Goal: Check status: Check status

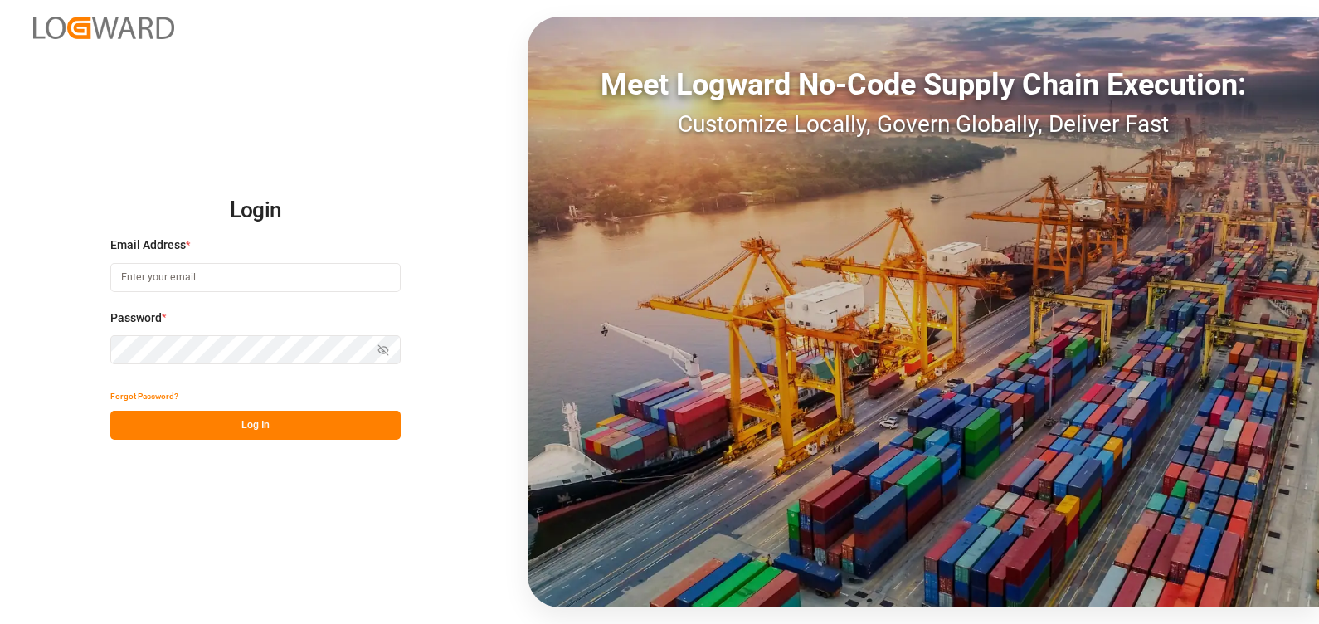
click at [252, 282] on input at bounding box center [255, 277] width 290 height 29
type input "[PERSON_NAME][EMAIL_ADDRESS][PERSON_NAME][DOMAIN_NAME]"
click at [309, 425] on button "Log In" at bounding box center [255, 425] width 290 height 29
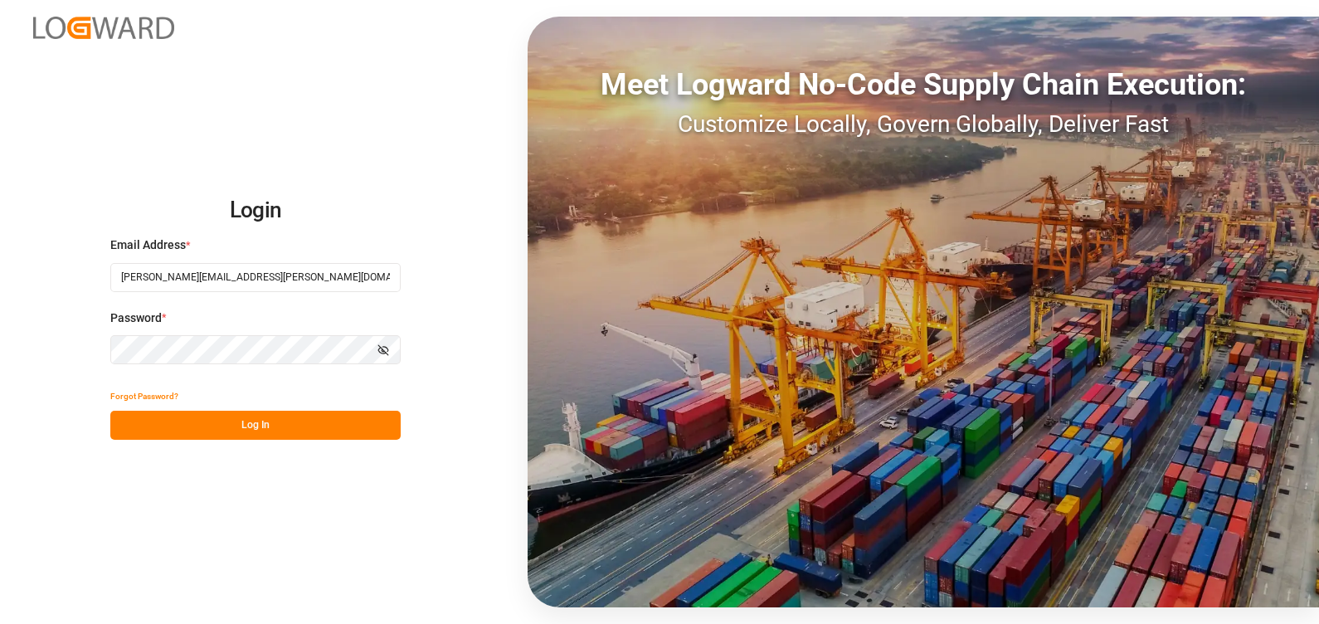
click at [378, 348] on icon "button" at bounding box center [384, 350] width 12 height 12
click at [384, 348] on icon "button" at bounding box center [384, 350] width 12 height 12
click at [232, 426] on button "Log In" at bounding box center [255, 425] width 290 height 29
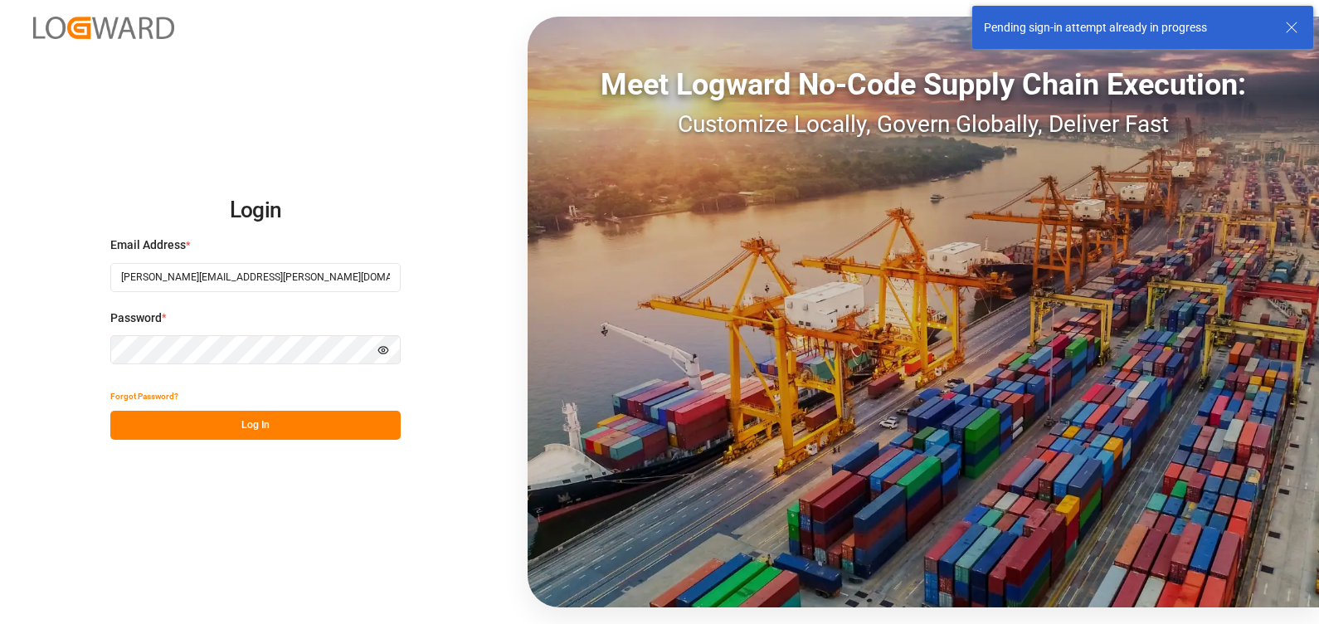
click at [1284, 22] on icon at bounding box center [1292, 27] width 20 height 20
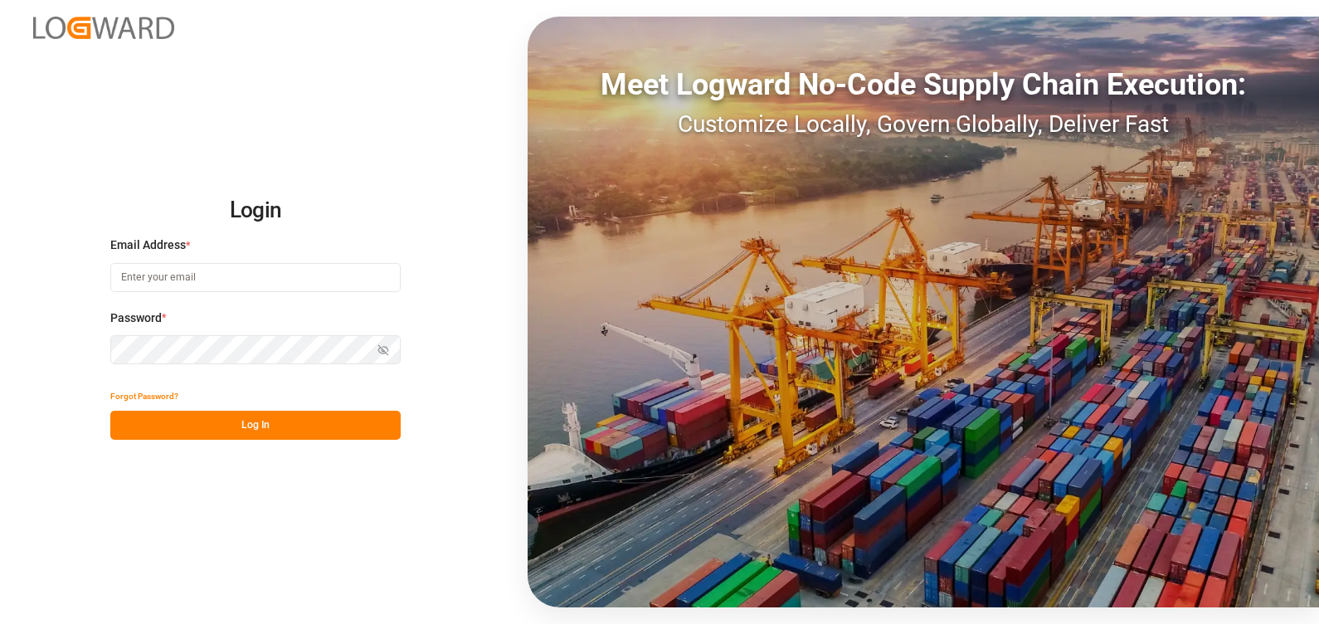
click at [208, 277] on input at bounding box center [255, 277] width 290 height 29
type input "[PERSON_NAME][EMAIL_ADDRESS][PERSON_NAME][DOMAIN_NAME]"
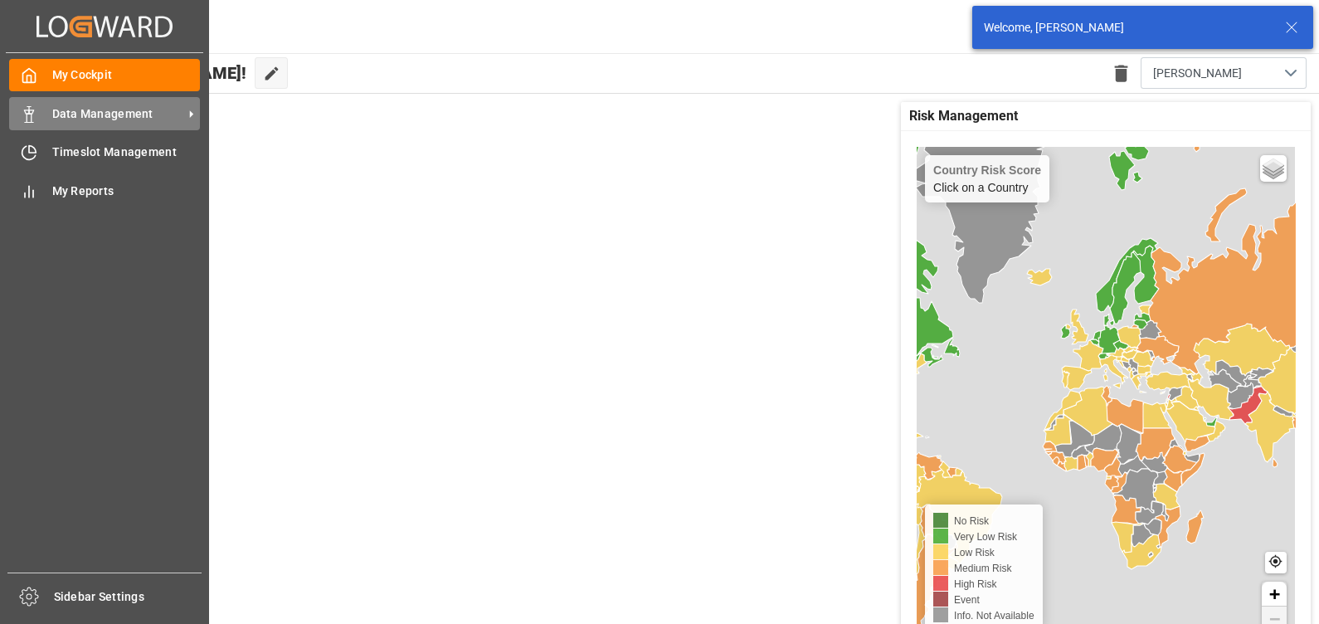
click at [43, 124] on div "Data Management Data Management" at bounding box center [104, 113] width 191 height 32
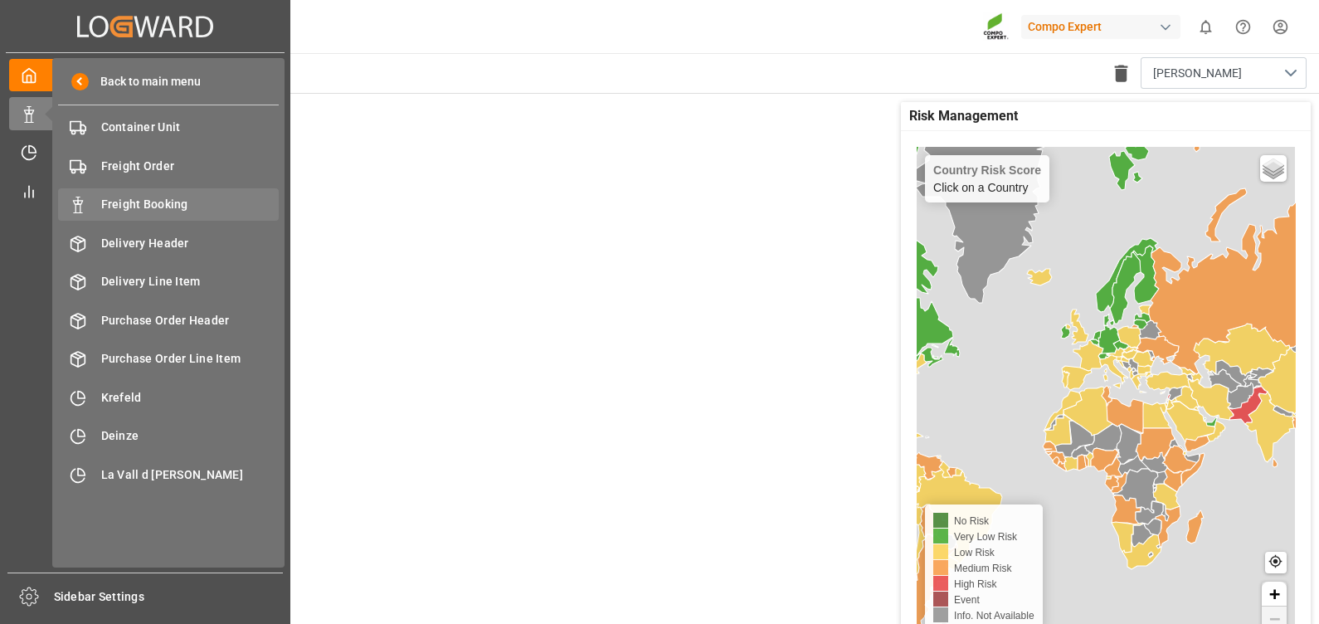
click at [164, 197] on span "Freight Booking" at bounding box center [190, 204] width 178 height 17
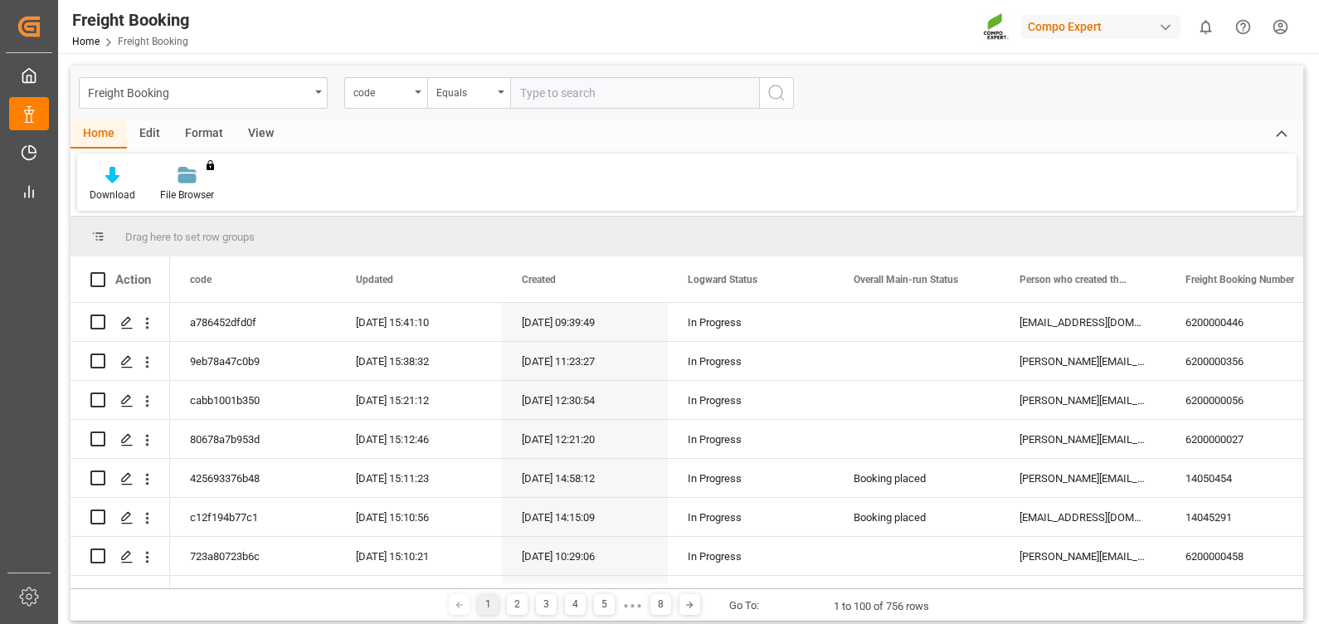
click at [266, 129] on div "View" at bounding box center [261, 134] width 51 height 28
click at [183, 182] on icon at bounding box center [188, 175] width 17 height 17
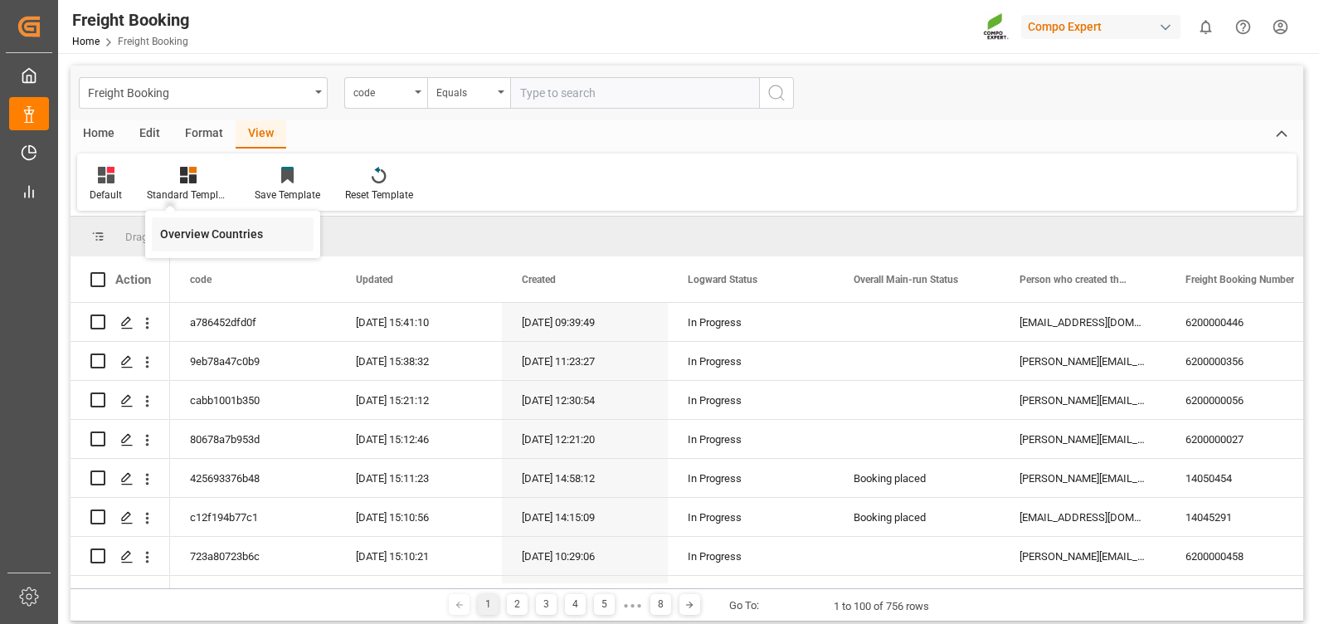
click at [219, 241] on div "Overview Countries" at bounding box center [232, 234] width 145 height 17
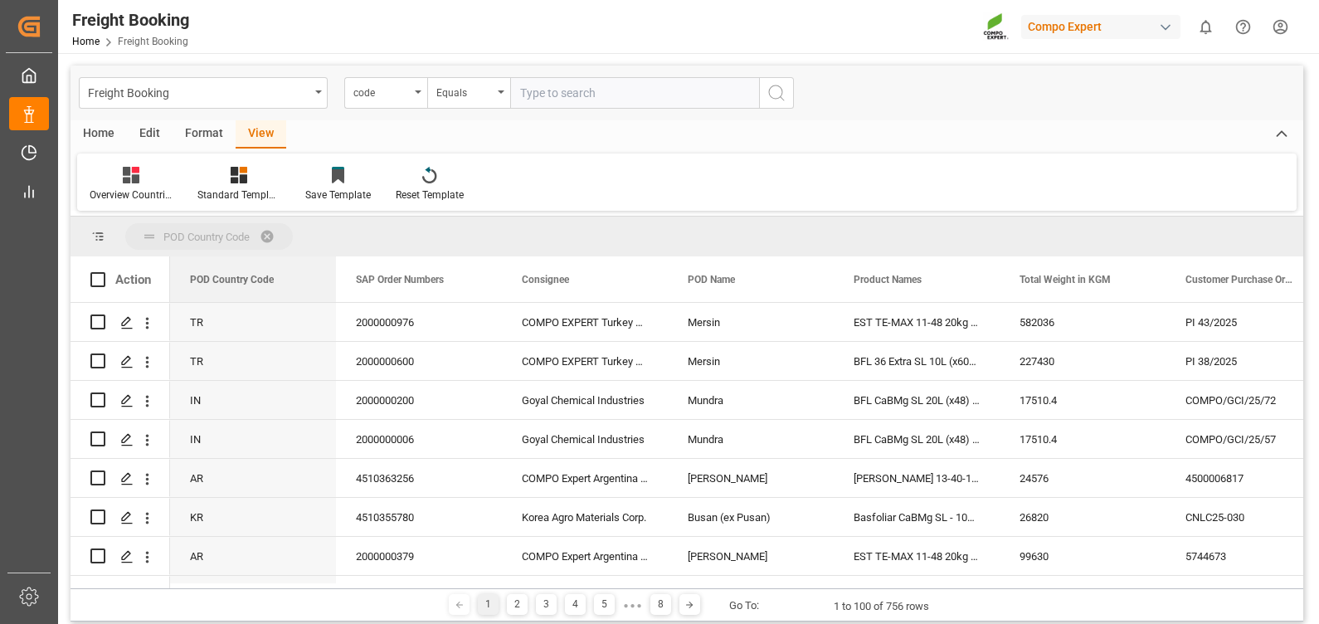
drag, startPoint x: 207, startPoint y: 282, endPoint x: 211, endPoint y: 237, distance: 44.9
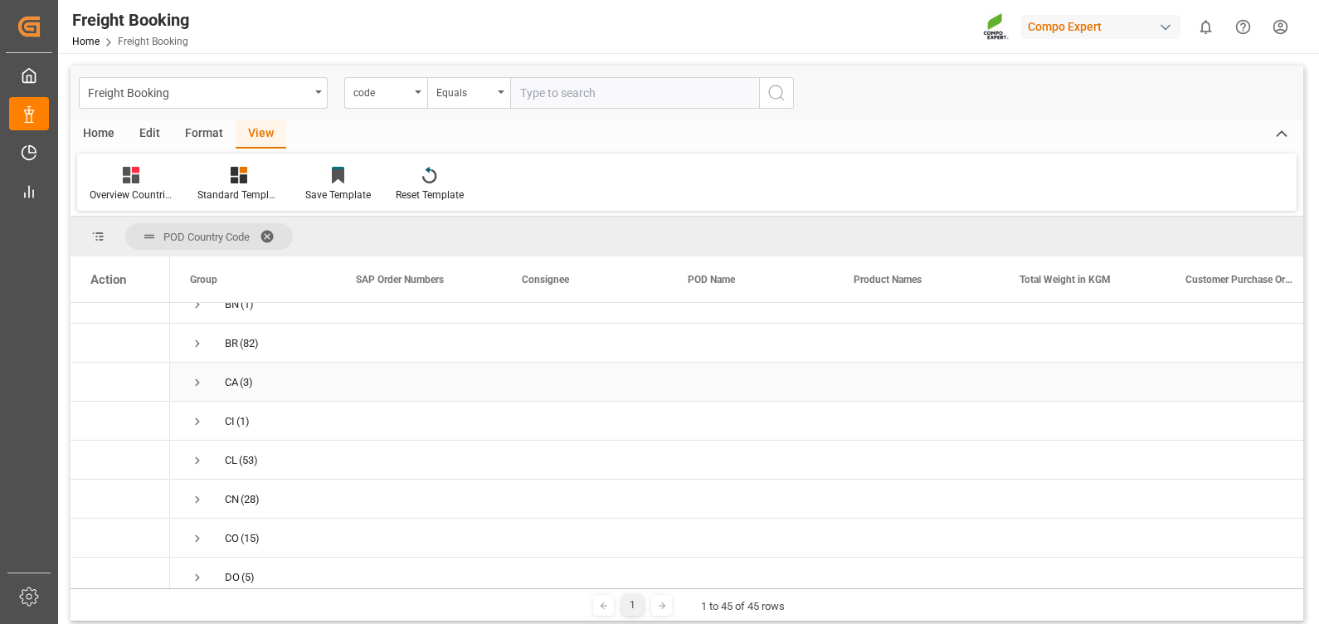
scroll to position [207, 0]
click at [195, 461] on span "Press SPACE to select this row." at bounding box center [197, 467] width 15 height 15
click at [0, 0] on span "Press SPACE to select this row." at bounding box center [0, 0] width 0 height 0
click at [199, 465] on span "Press SPACE to select this row." at bounding box center [197, 467] width 15 height 15
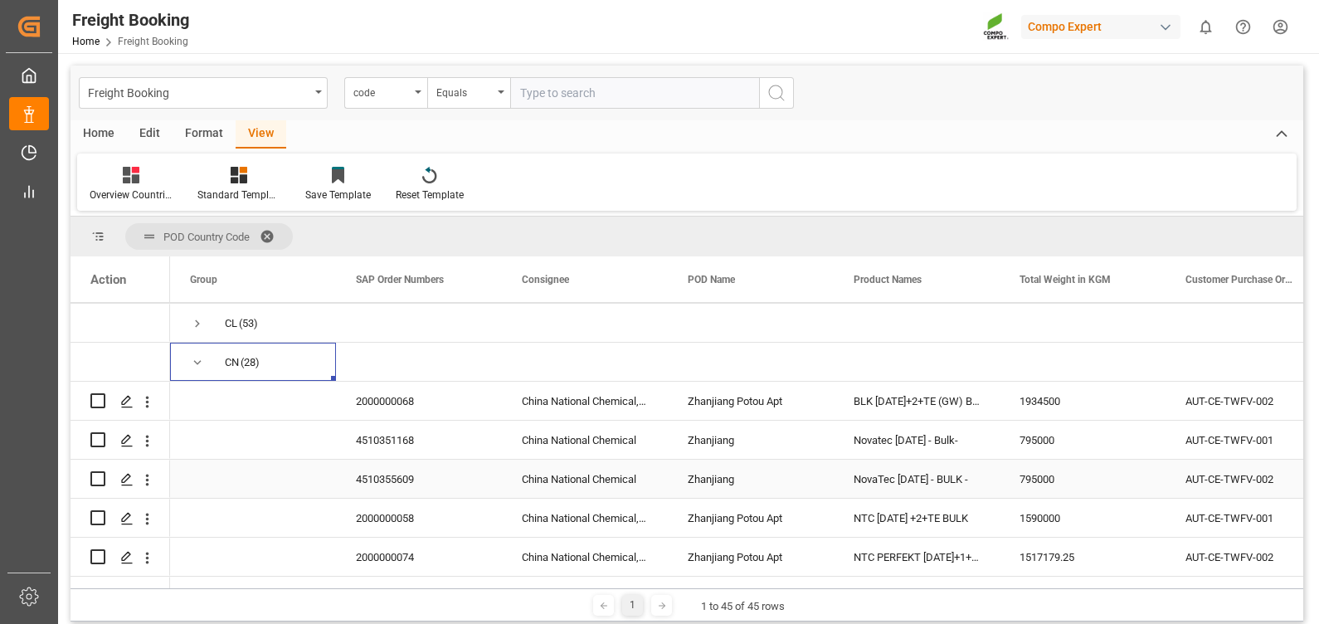
scroll to position [0, 0]
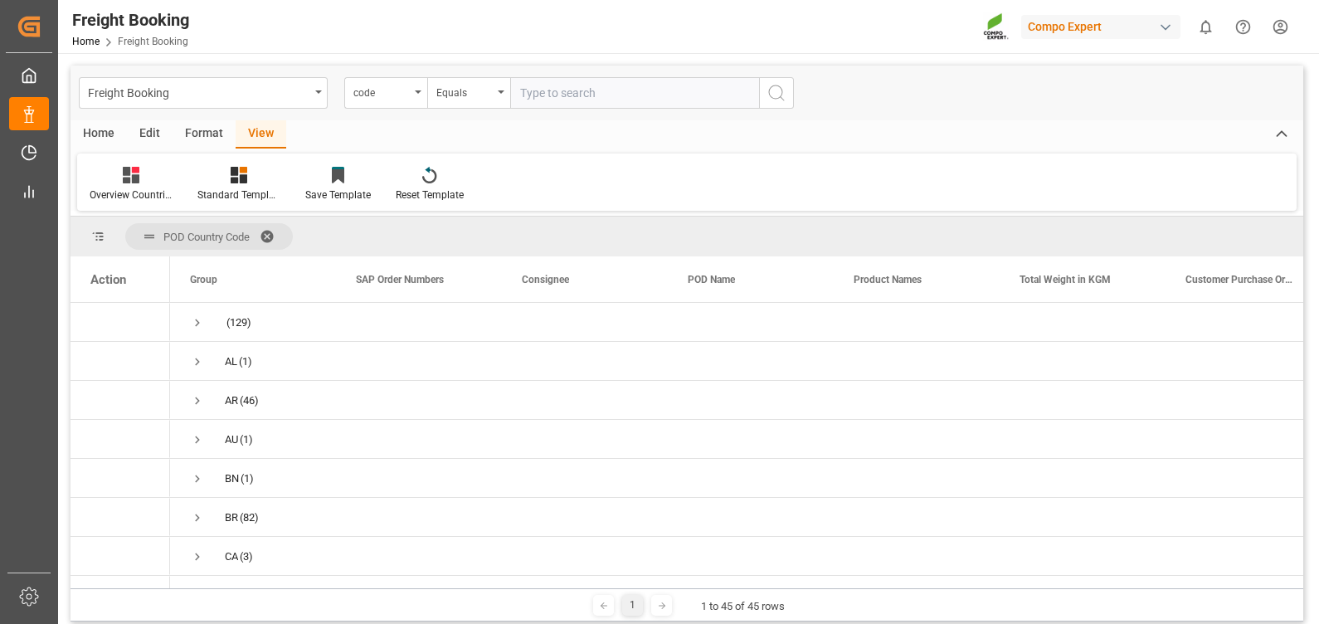
click at [552, 95] on input "text" at bounding box center [634, 93] width 249 height 32
paste input "2000000845"
type input "2000000845"
click at [506, 91] on div "Equals" at bounding box center [468, 93] width 83 height 32
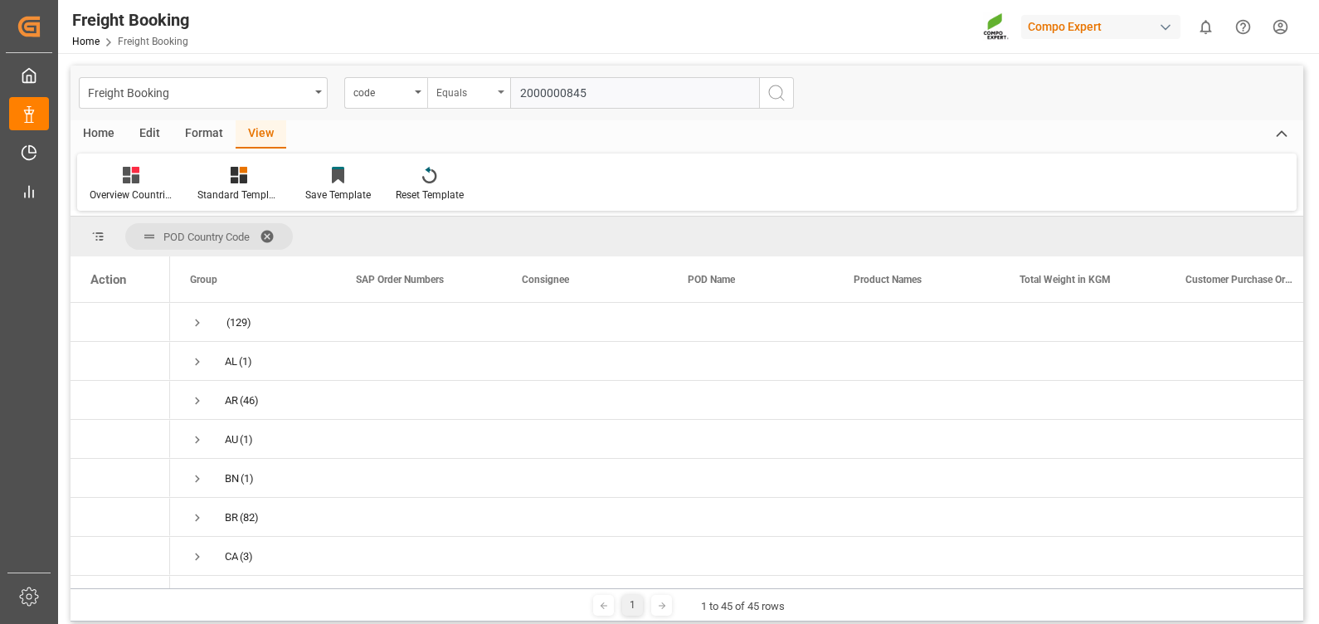
click at [493, 100] on div "Equals" at bounding box center [468, 93] width 83 height 32
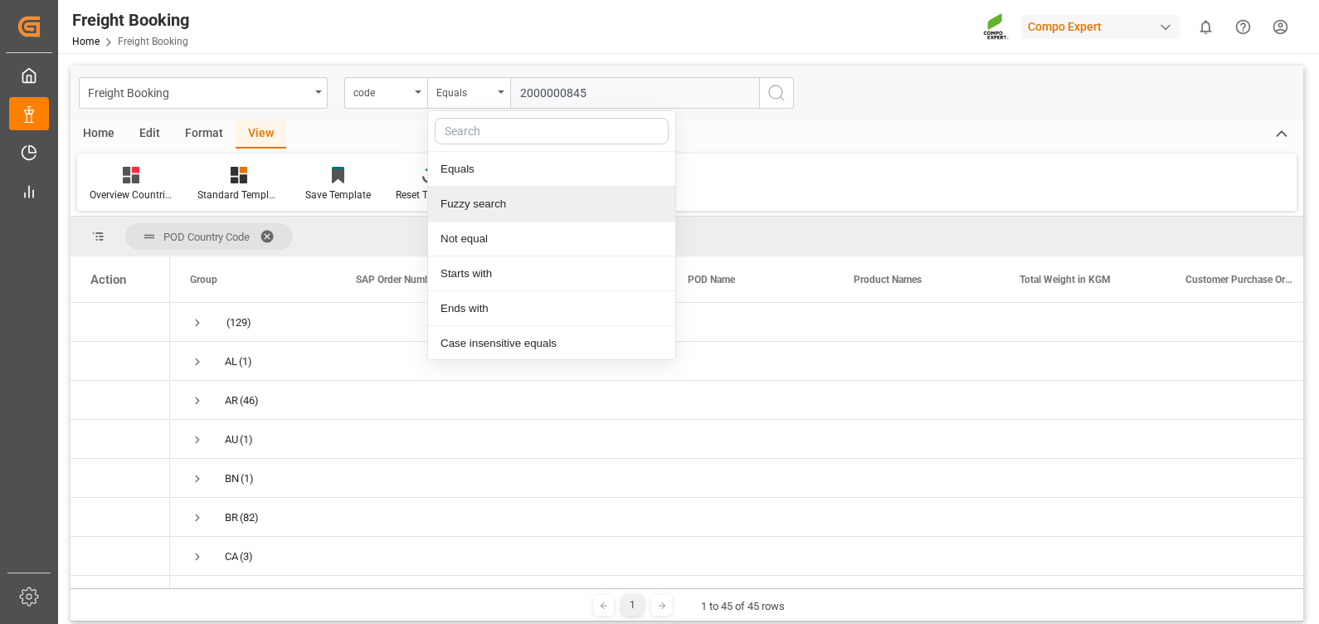
click at [483, 215] on div "Fuzzy search" at bounding box center [551, 204] width 247 height 35
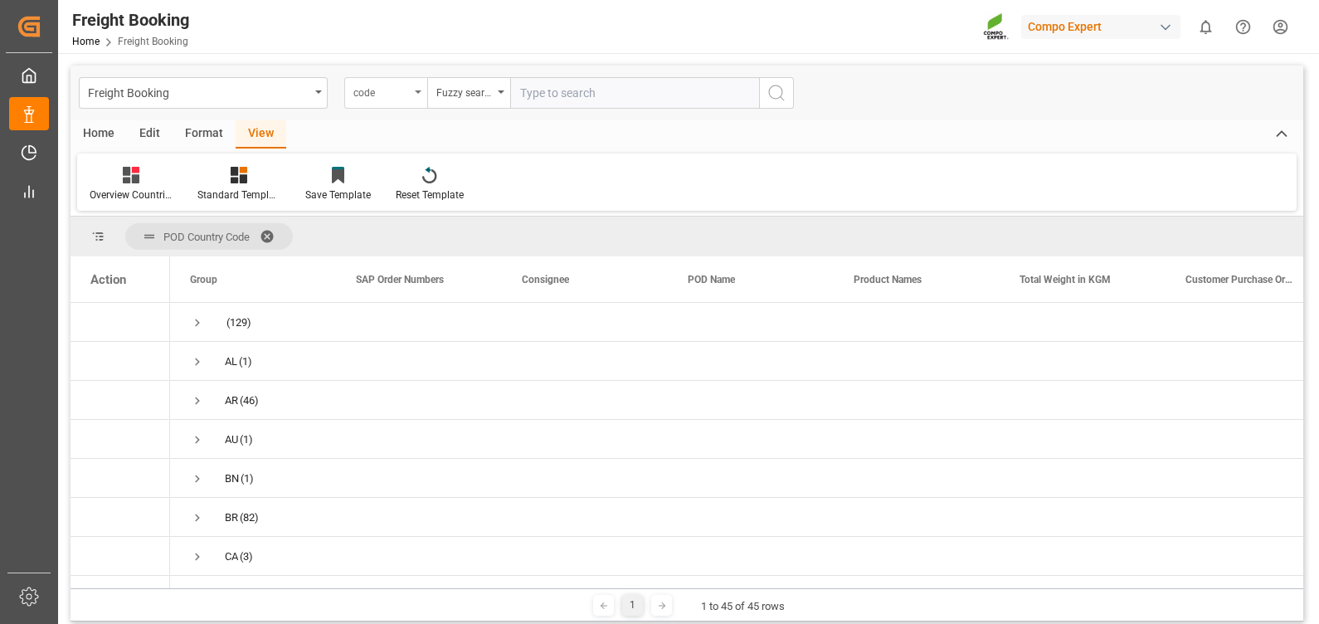
click at [417, 95] on div "code" at bounding box center [385, 93] width 83 height 32
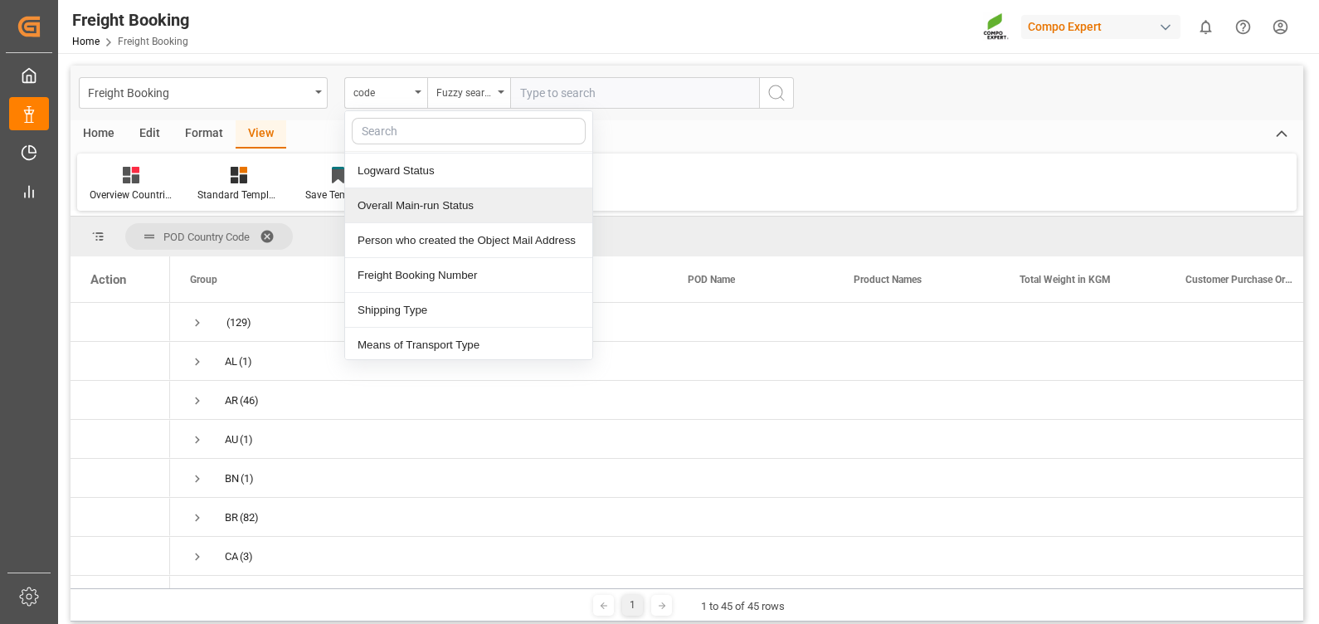
scroll to position [207, 0]
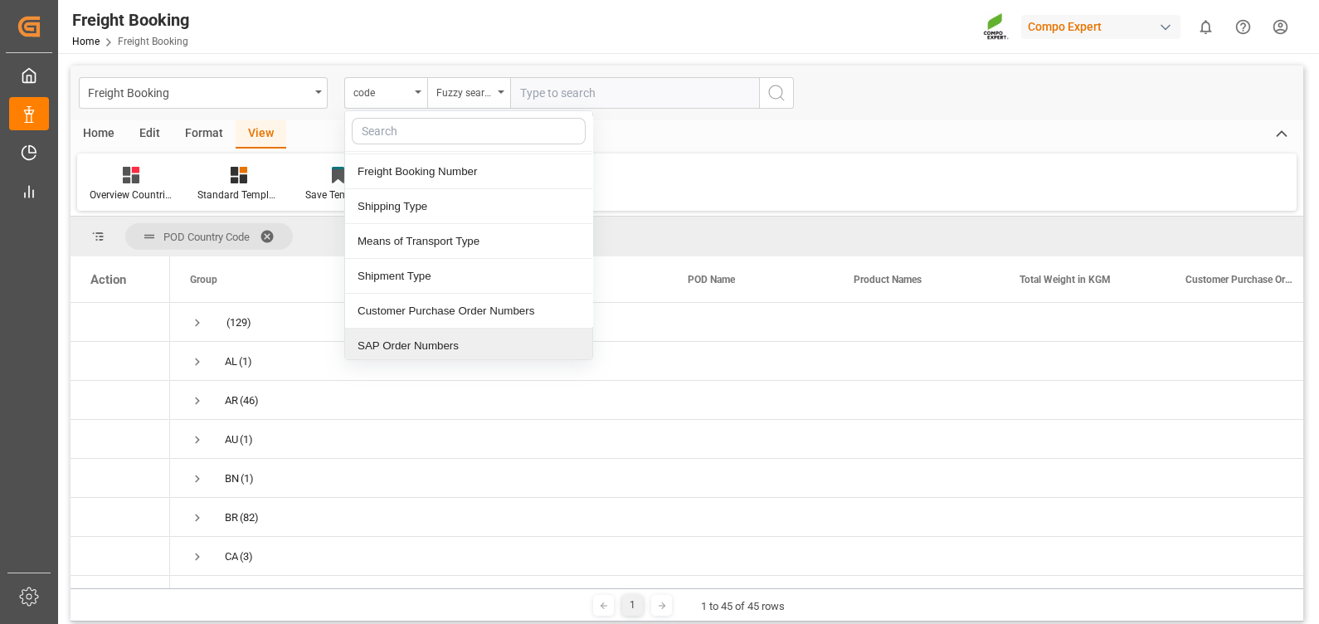
click at [444, 334] on div "SAP Order Numbers" at bounding box center [468, 346] width 247 height 35
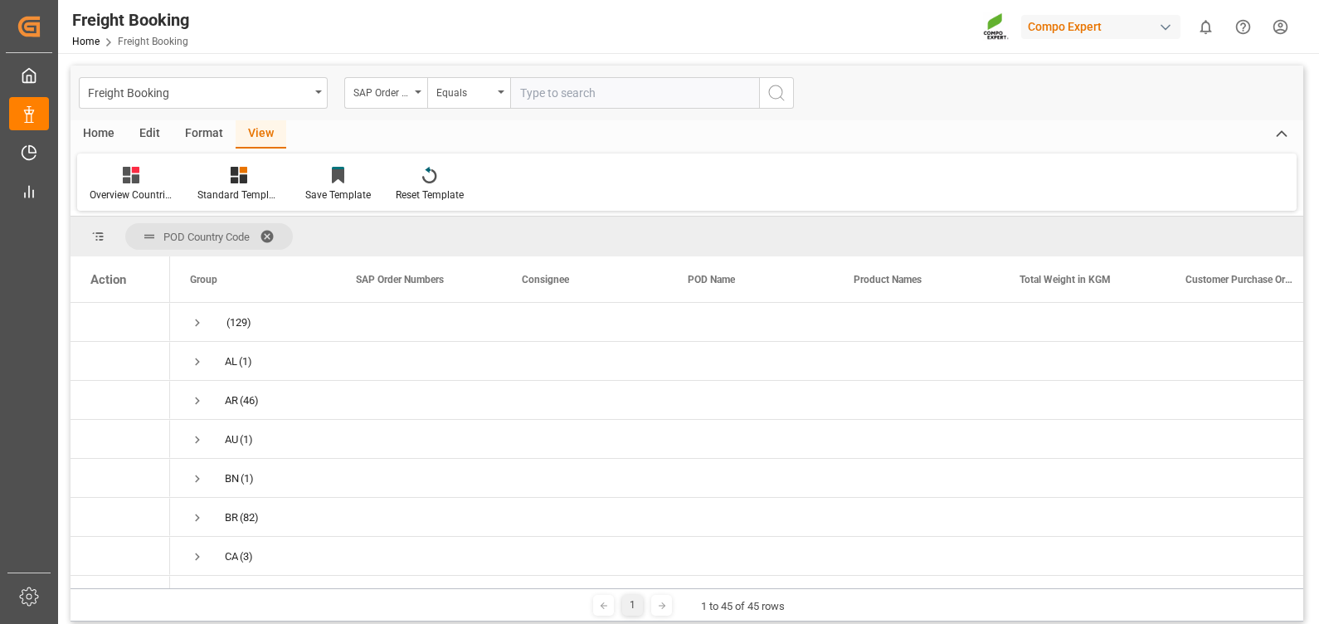
click at [540, 95] on input "text" at bounding box center [634, 93] width 249 height 32
paste input "2000000845"
type input "2000000845"
click at [501, 90] on icon "open menu" at bounding box center [501, 91] width 7 height 3
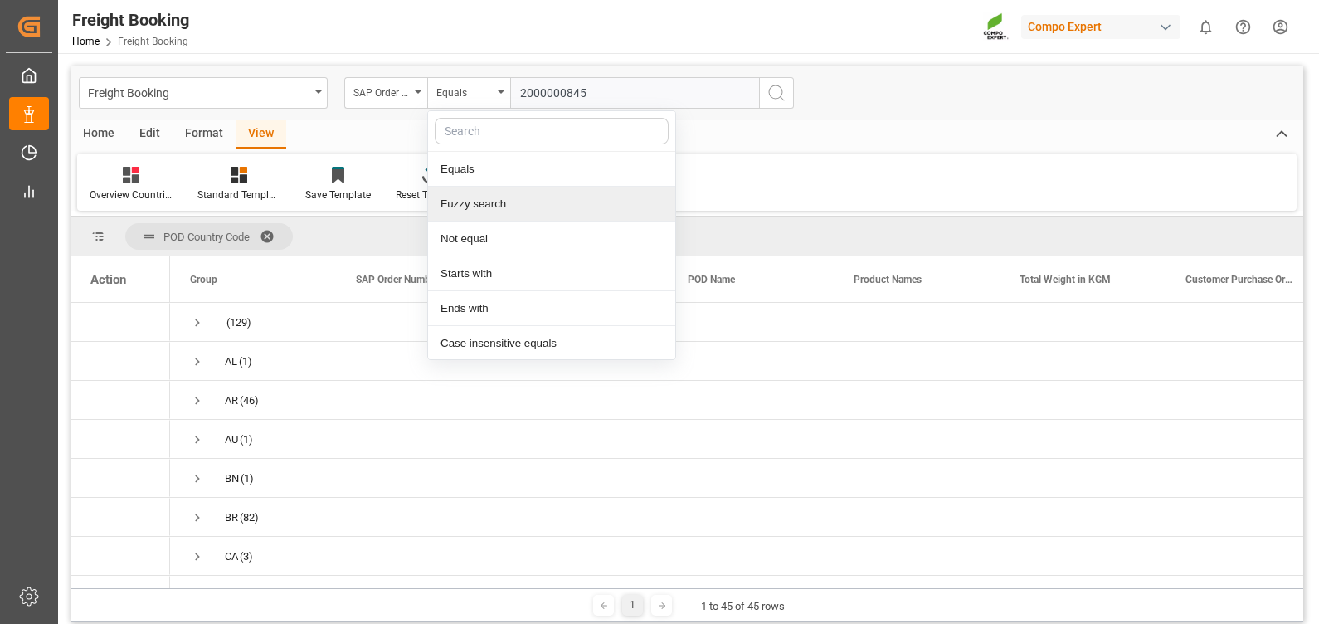
click at [480, 203] on div "Fuzzy search" at bounding box center [551, 204] width 247 height 35
click at [480, 203] on div "Overview Countries Standard Templates Save Template Reset Template" at bounding box center [687, 182] width 1220 height 57
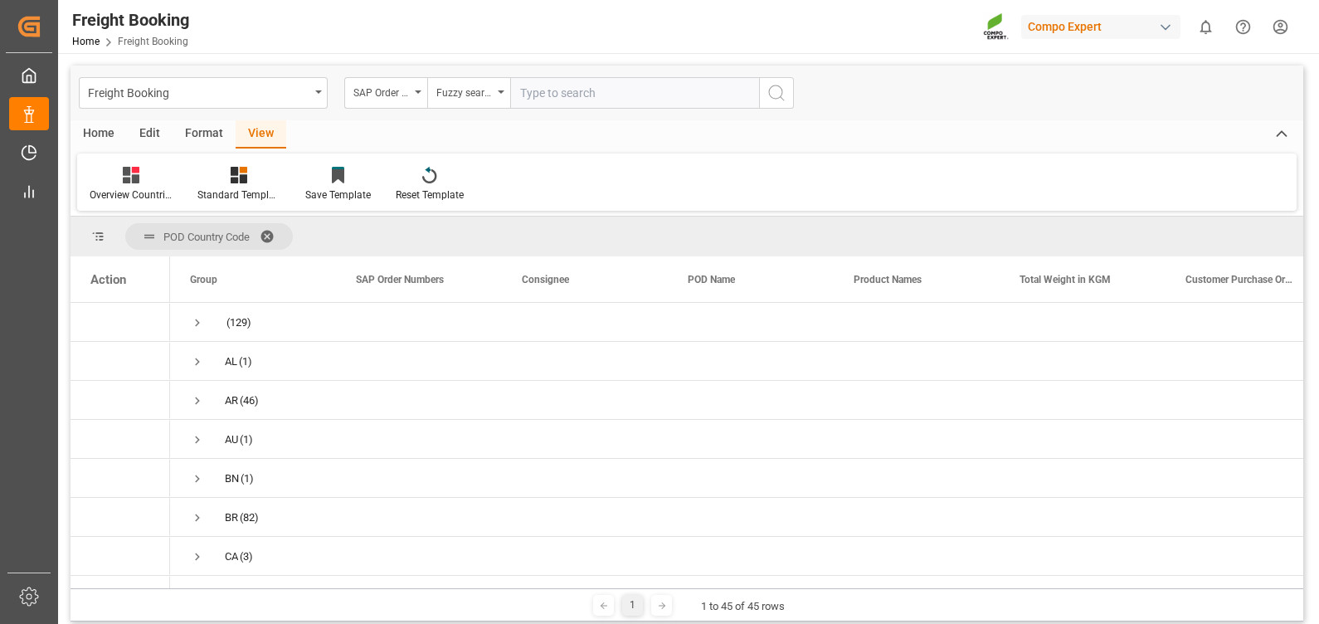
click at [557, 95] on input "text" at bounding box center [634, 93] width 249 height 32
paste input "2000000845"
type input "2000000845"
click at [779, 90] on icon "search button" at bounding box center [777, 93] width 20 height 20
